Goal: Information Seeking & Learning: Learn about a topic

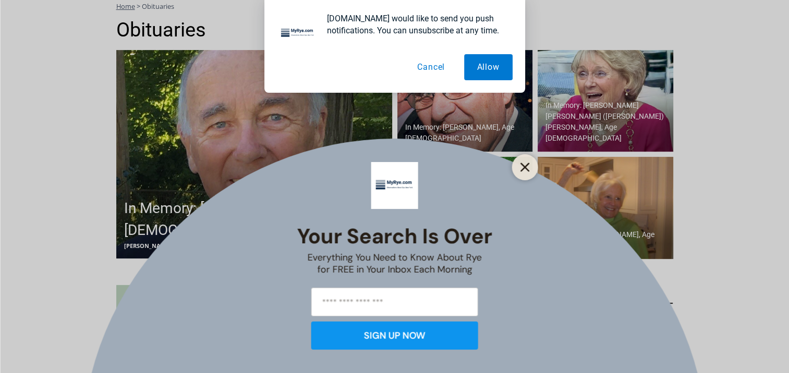
click at [525, 164] on icon "Close" at bounding box center [524, 167] width 9 height 9
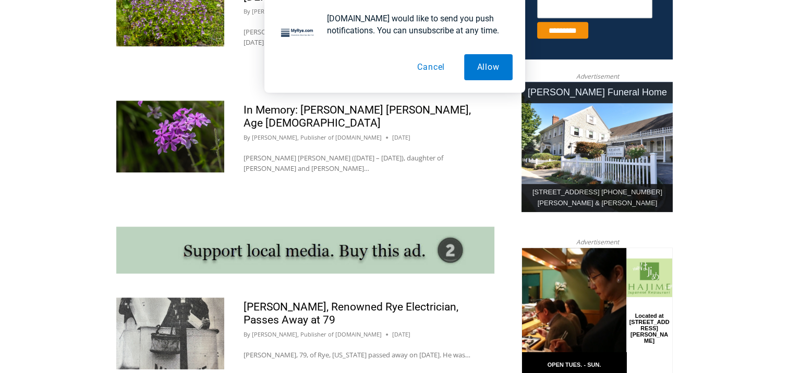
scroll to position [764, 0]
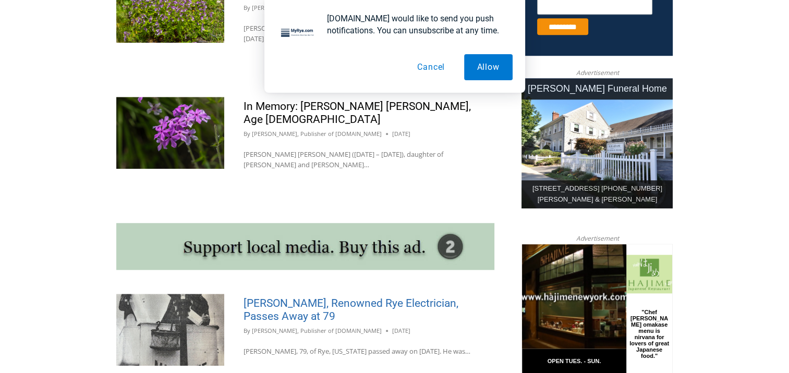
click at [287, 297] on link "[PERSON_NAME], Renowned Rye Electrician, Passes Away at 79" at bounding box center [351, 310] width 215 height 26
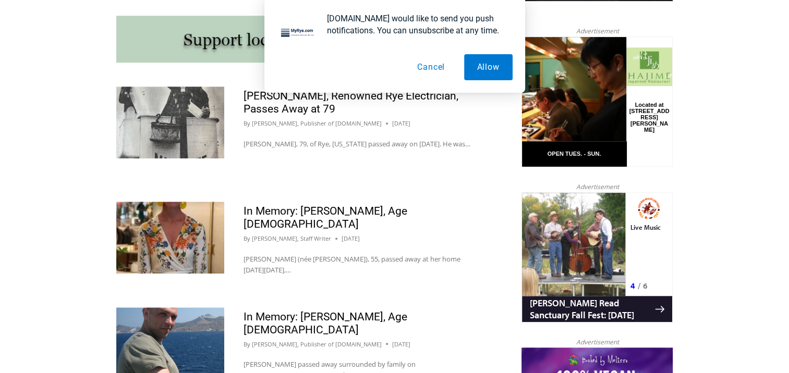
scroll to position [973, 0]
